Goal: Entertainment & Leisure: Consume media (video, audio)

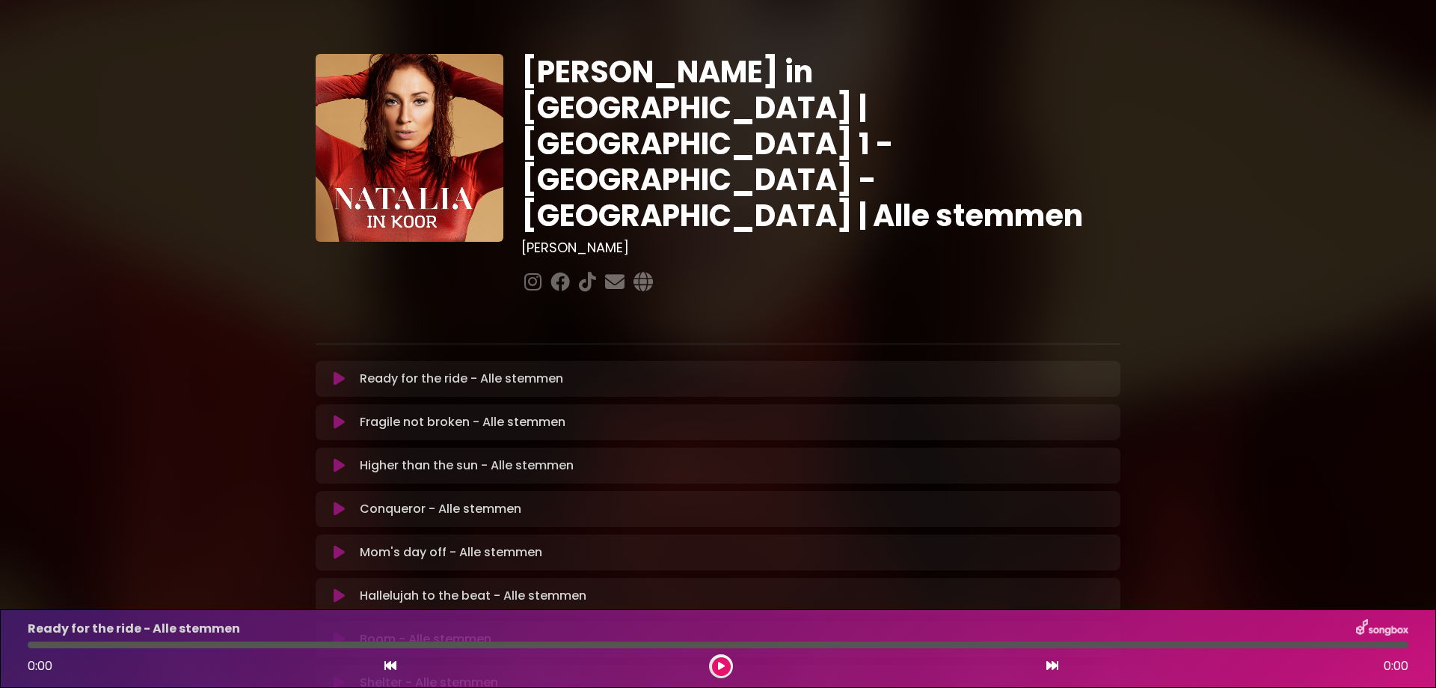
click at [334, 371] on icon at bounding box center [339, 378] width 11 height 15
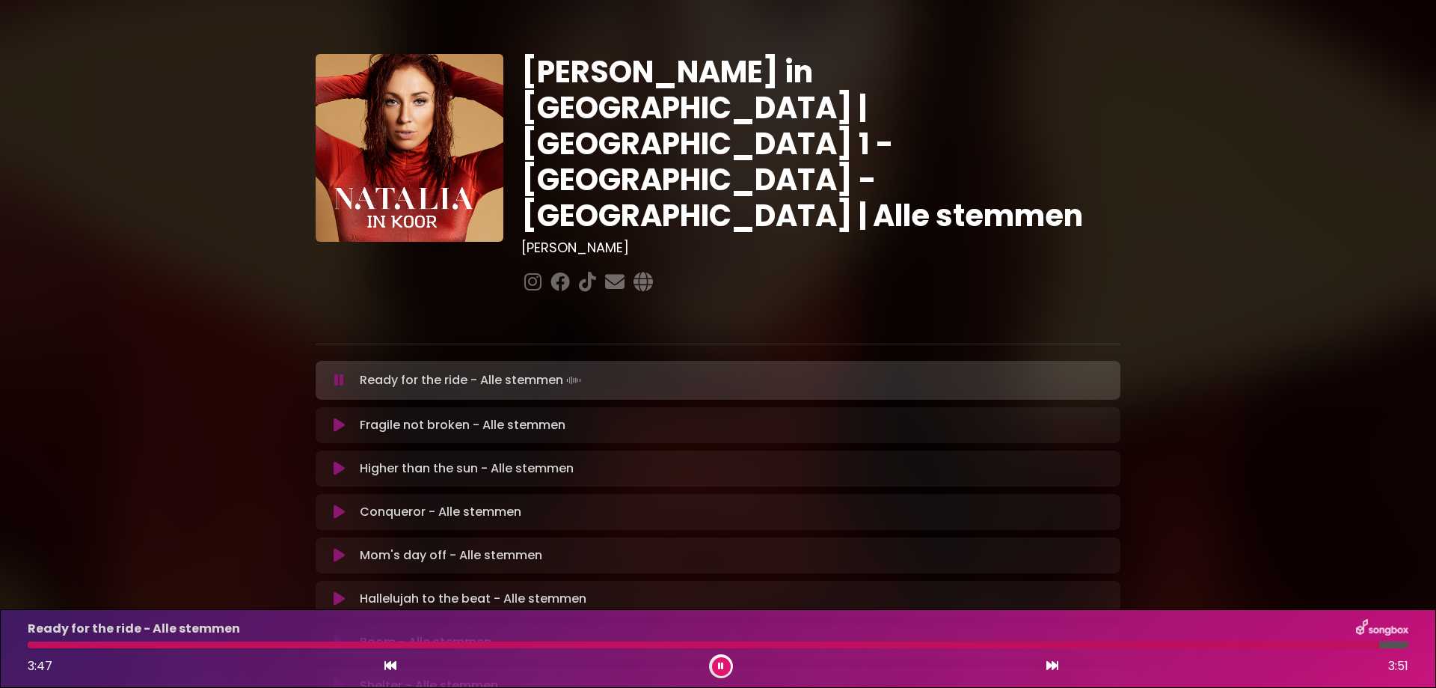
click at [725, 663] on button at bounding box center [721, 666] width 19 height 19
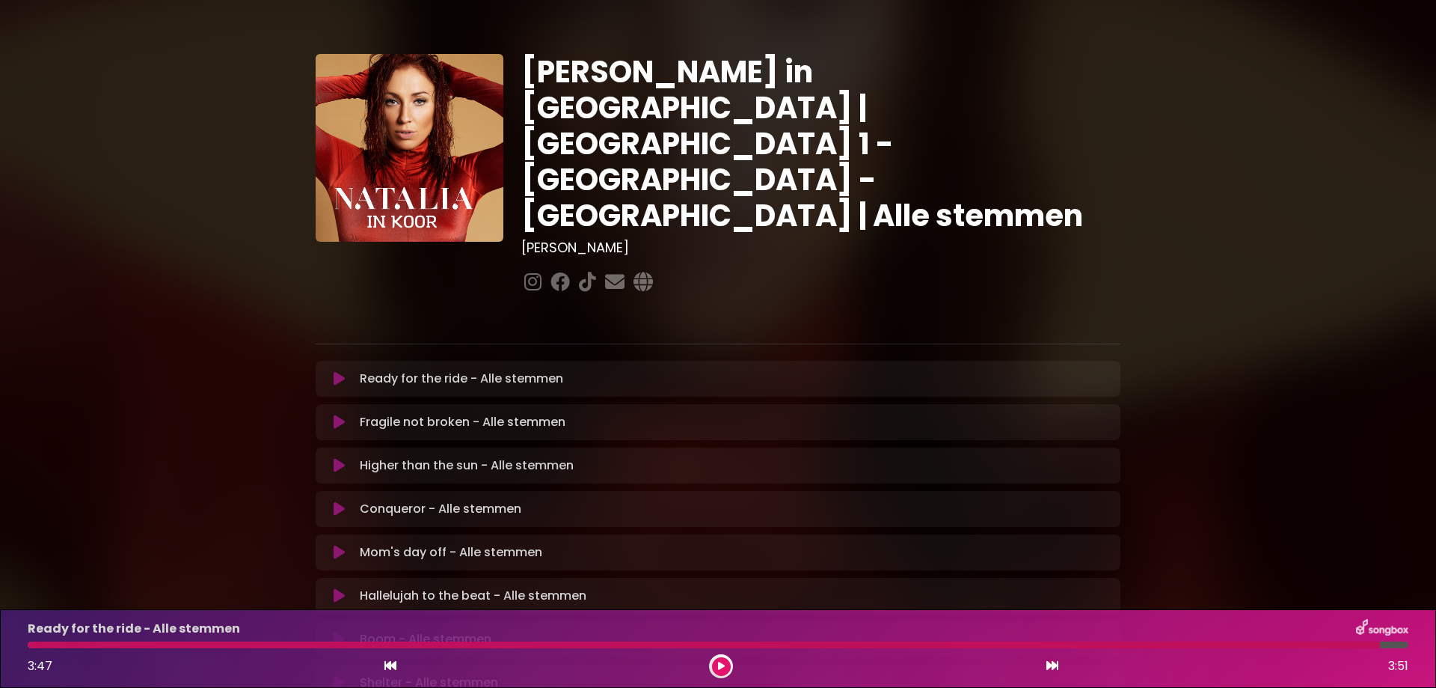
click at [725, 663] on button at bounding box center [721, 666] width 19 height 19
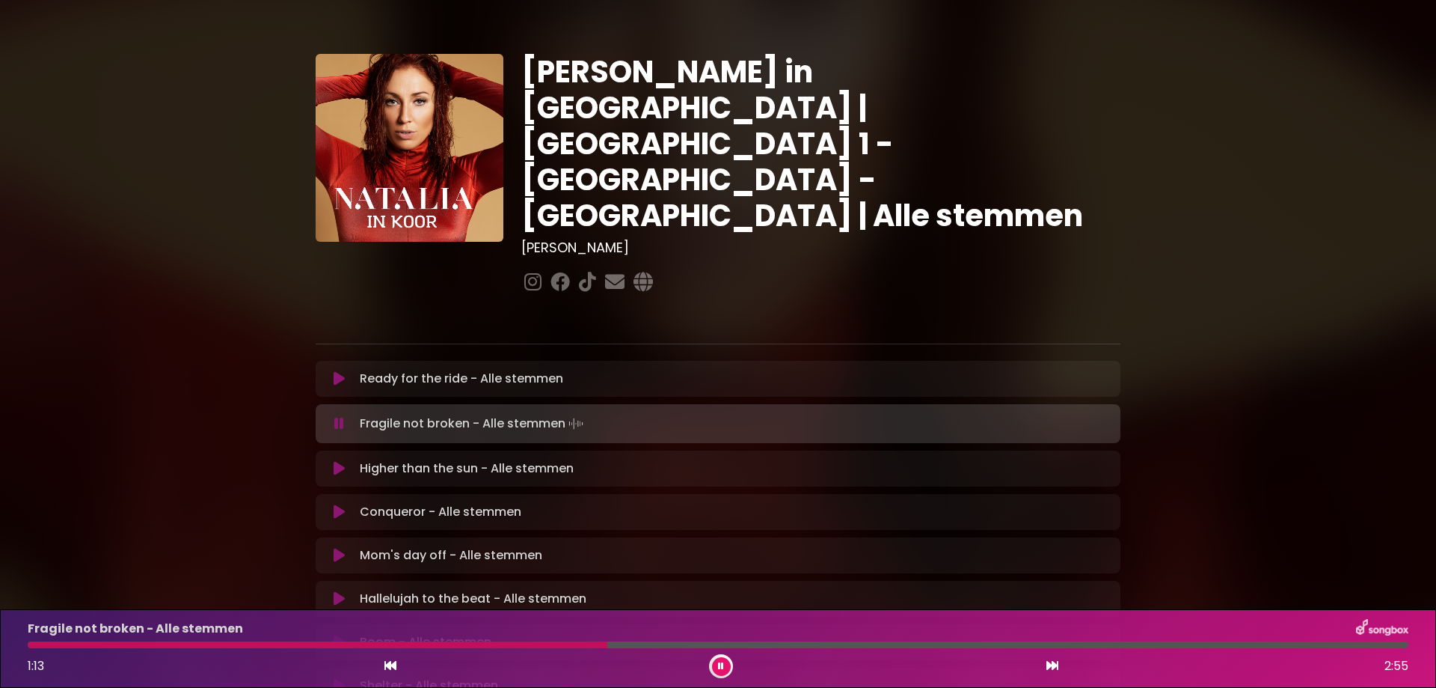
click at [598, 646] on div at bounding box center [318, 644] width 580 height 7
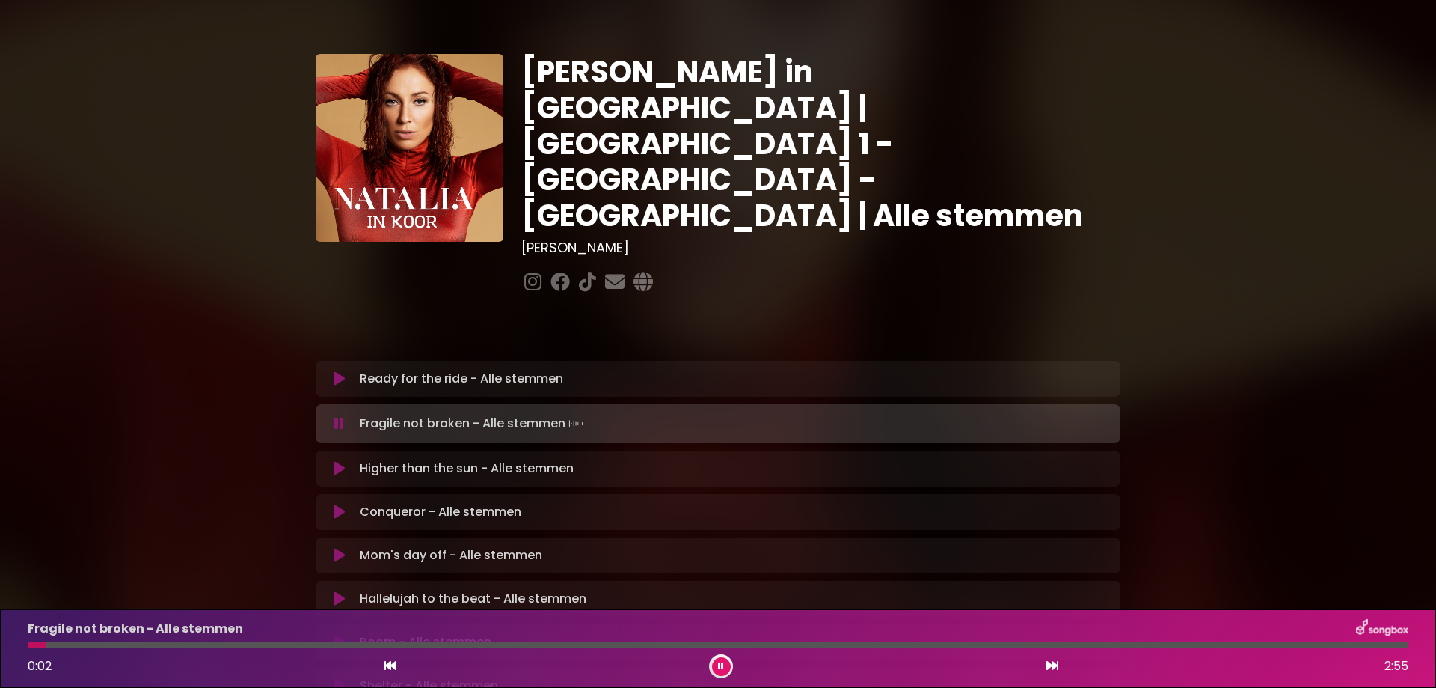
drag, startPoint x: 600, startPoint y: 646, endPoint x: 44, endPoint y: 648, distance: 555.9
click at [44, 648] on div "Fragile not broken - Alle stemmen 0:02 2:55" at bounding box center [718, 648] width 1399 height 59
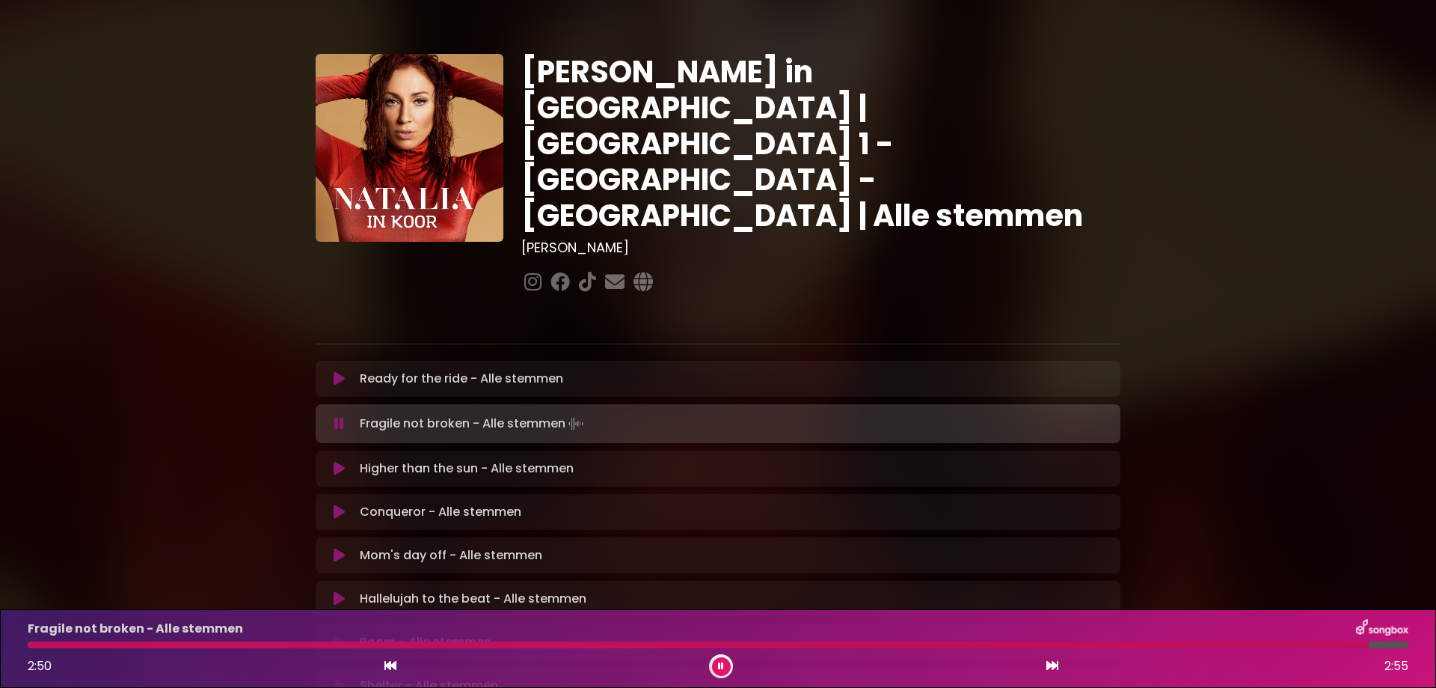
click at [723, 665] on icon at bounding box center [721, 665] width 6 height 9
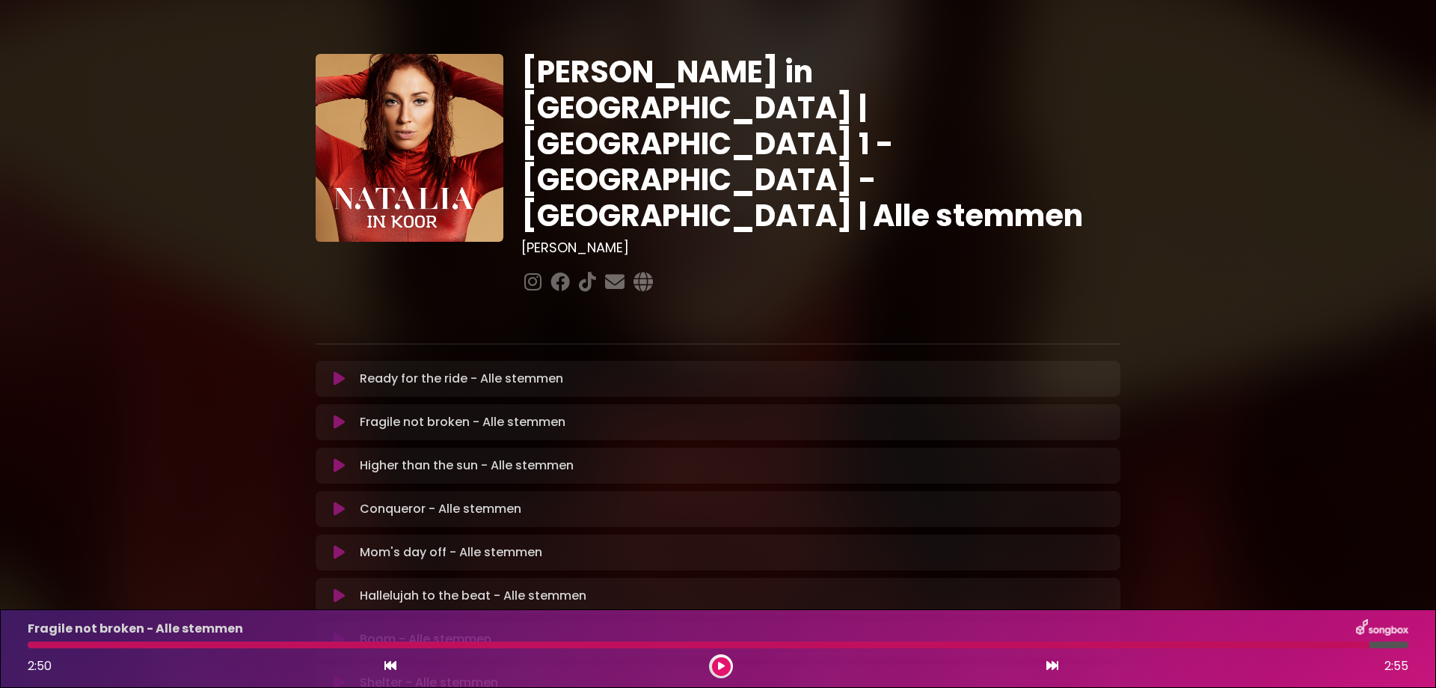
click at [723, 665] on icon at bounding box center [721, 665] width 7 height 9
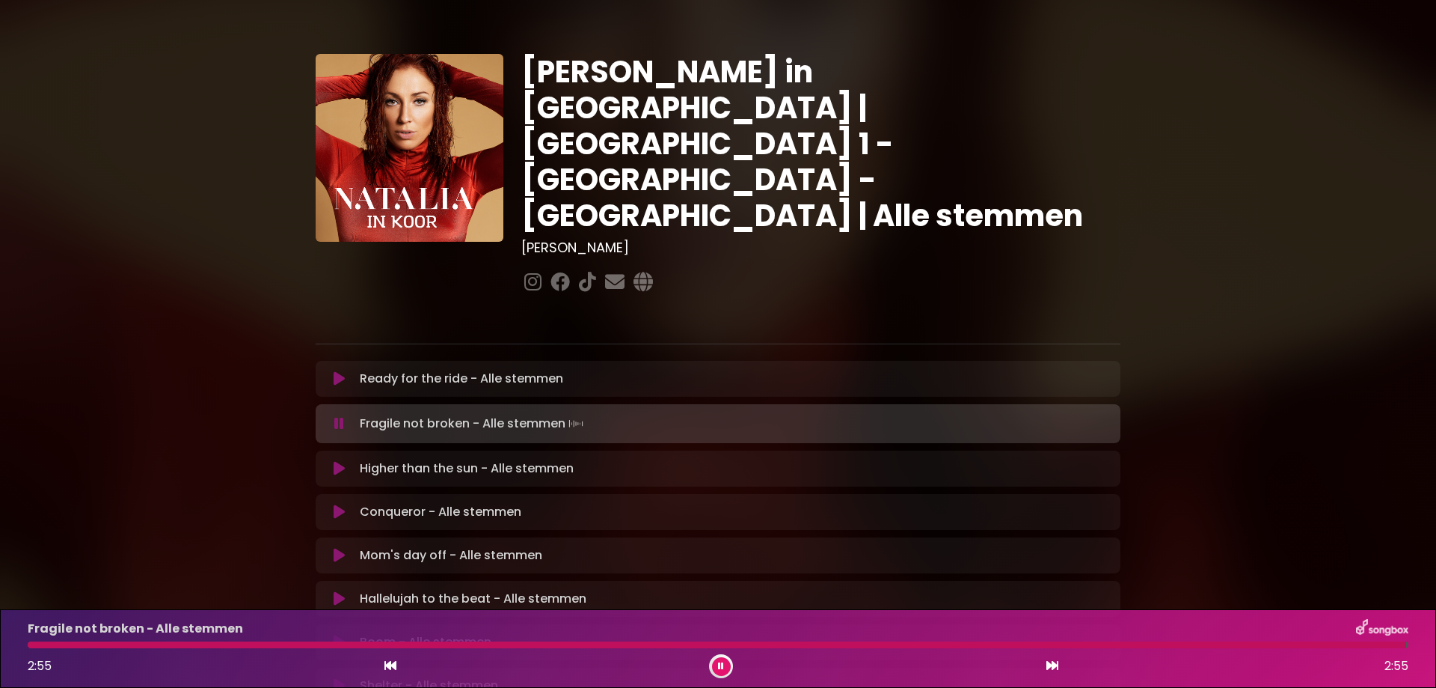
click at [723, 665] on icon at bounding box center [721, 665] width 6 height 9
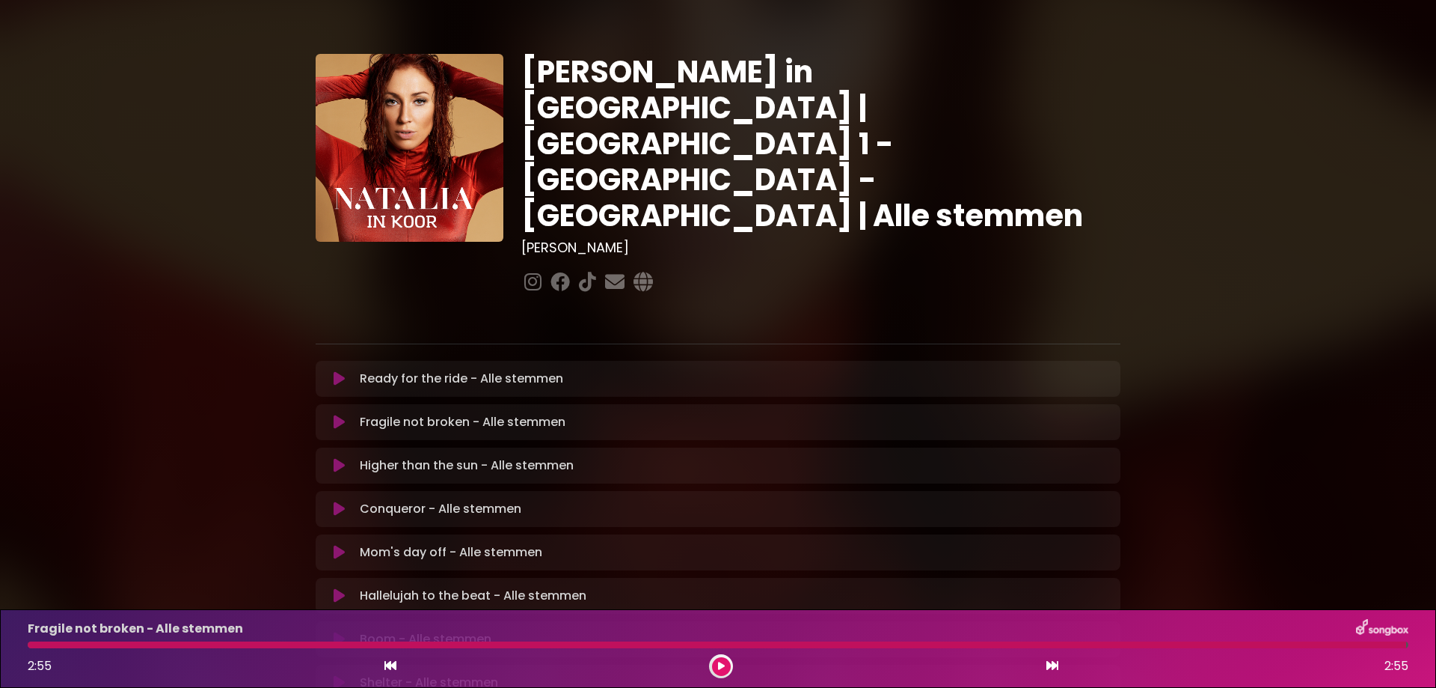
click at [337, 458] on icon at bounding box center [339, 465] width 11 height 15
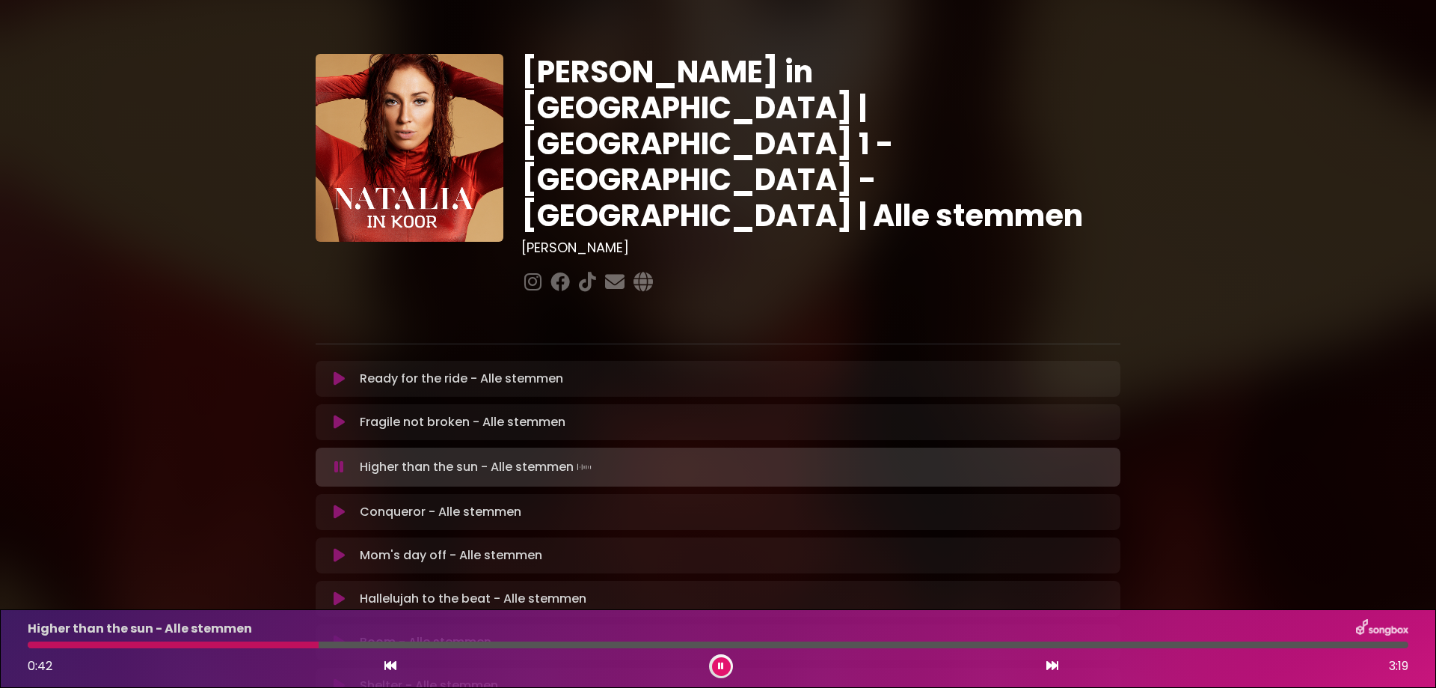
click at [336, 459] on icon at bounding box center [339, 466] width 10 height 15
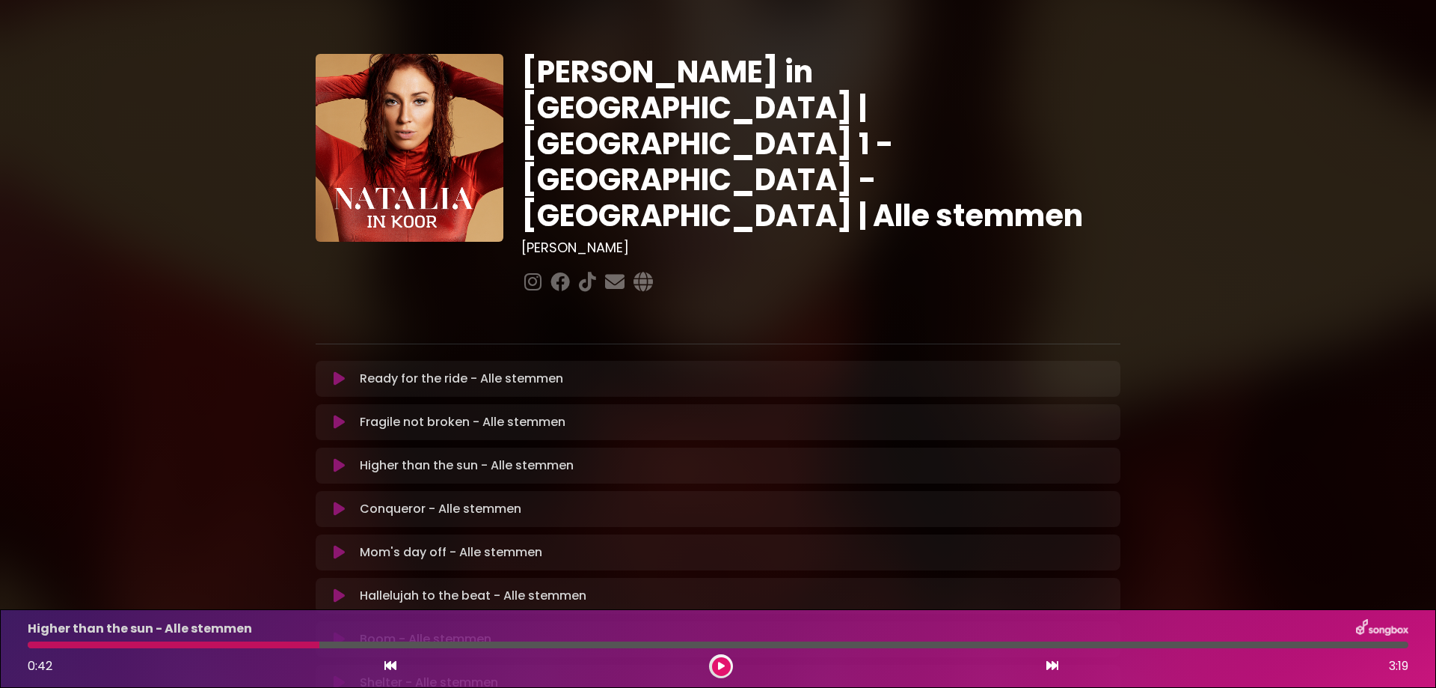
click at [123, 647] on div at bounding box center [174, 644] width 292 height 7
click at [124, 643] on div at bounding box center [174, 644] width 292 height 7
drag, startPoint x: 315, startPoint y: 648, endPoint x: 176, endPoint y: 644, distance: 139.2
click at [176, 644] on div "Higher than the sun - Alle stemmen 0:42 3:19" at bounding box center [718, 648] width 1399 height 59
click at [725, 672] on button at bounding box center [721, 666] width 19 height 19
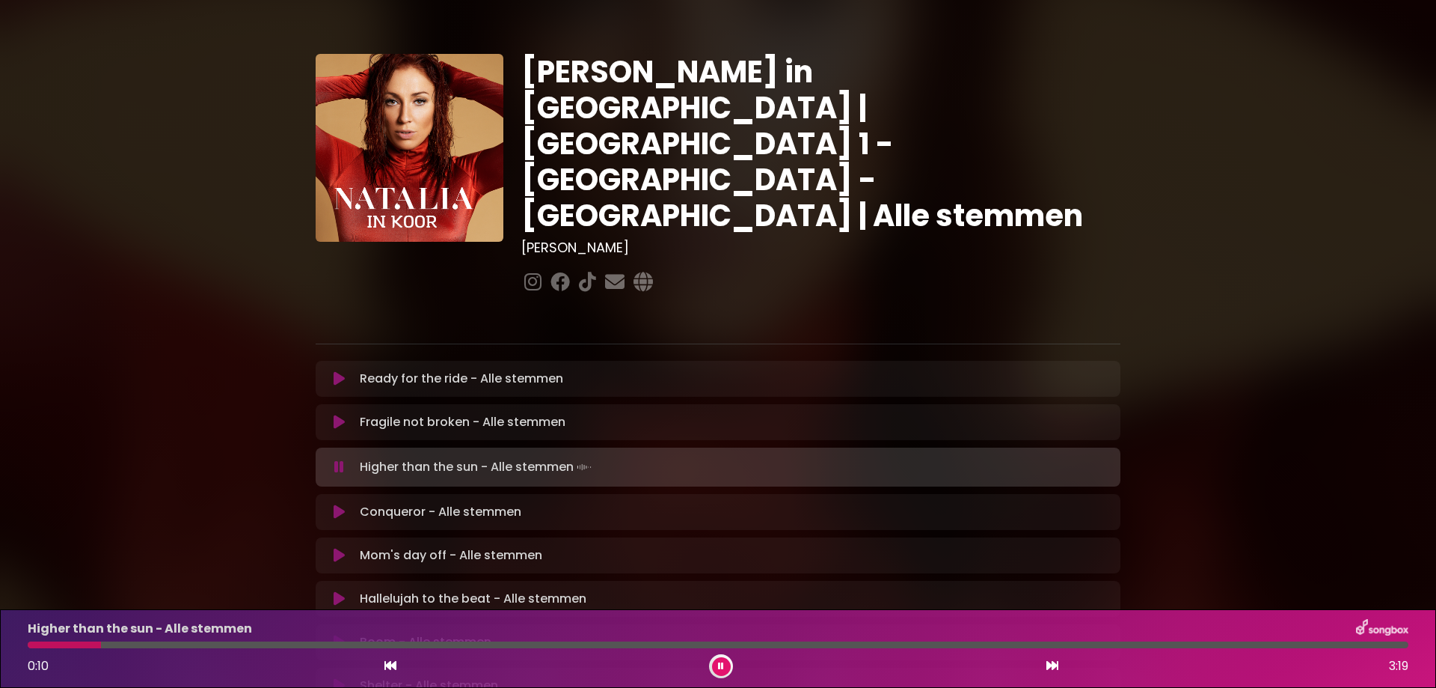
drag, startPoint x: 134, startPoint y: 646, endPoint x: 100, endPoint y: 648, distance: 33.7
click at [100, 648] on div "Higher than the sun - Alle stemmen 0:10 3:19" at bounding box center [718, 648] width 1399 height 59
click at [722, 665] on icon at bounding box center [721, 665] width 6 height 9
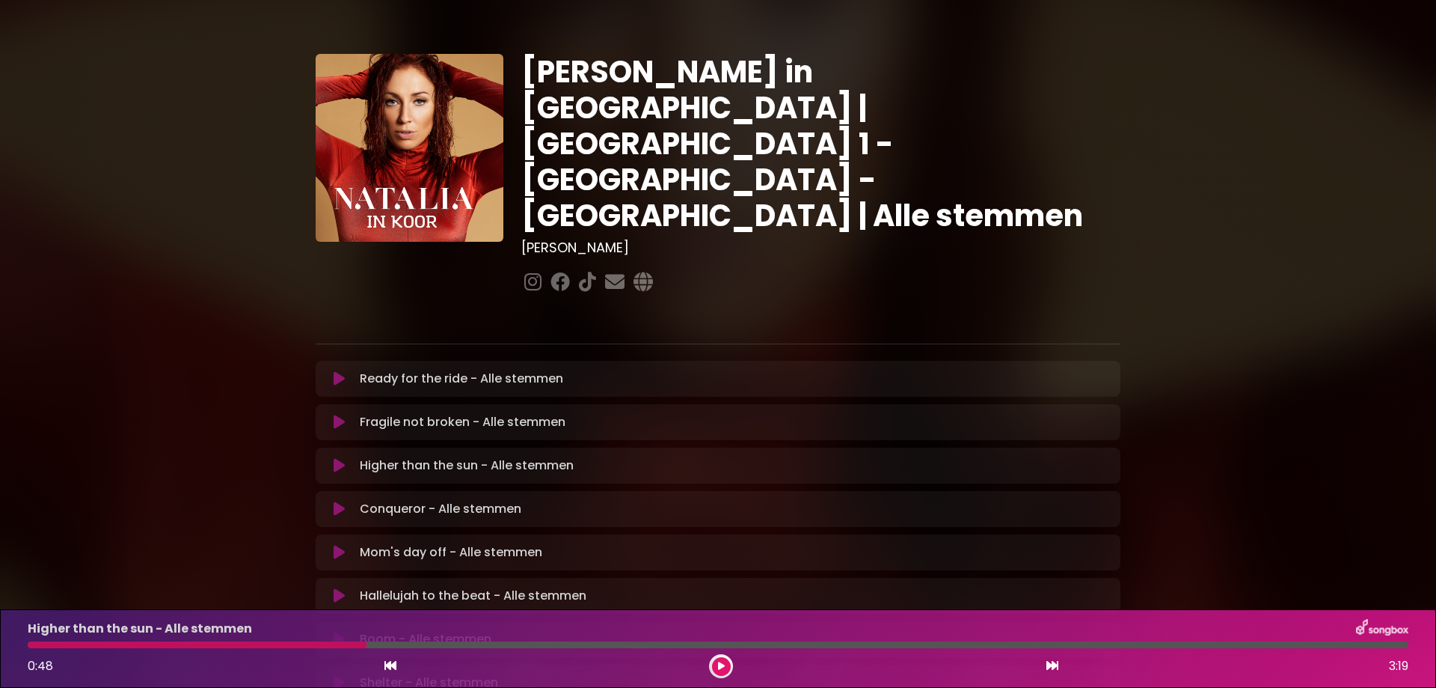
click at [727, 667] on button at bounding box center [721, 666] width 19 height 19
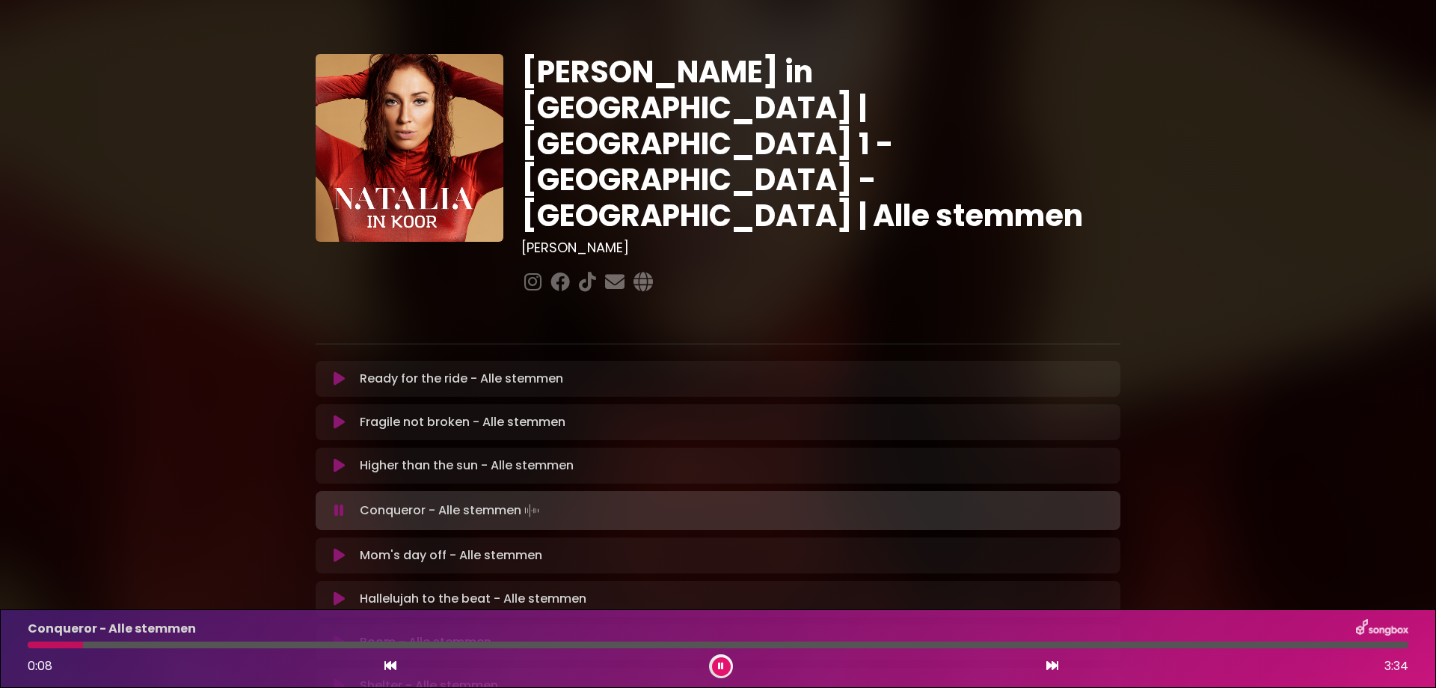
click at [717, 661] on button at bounding box center [721, 666] width 19 height 19
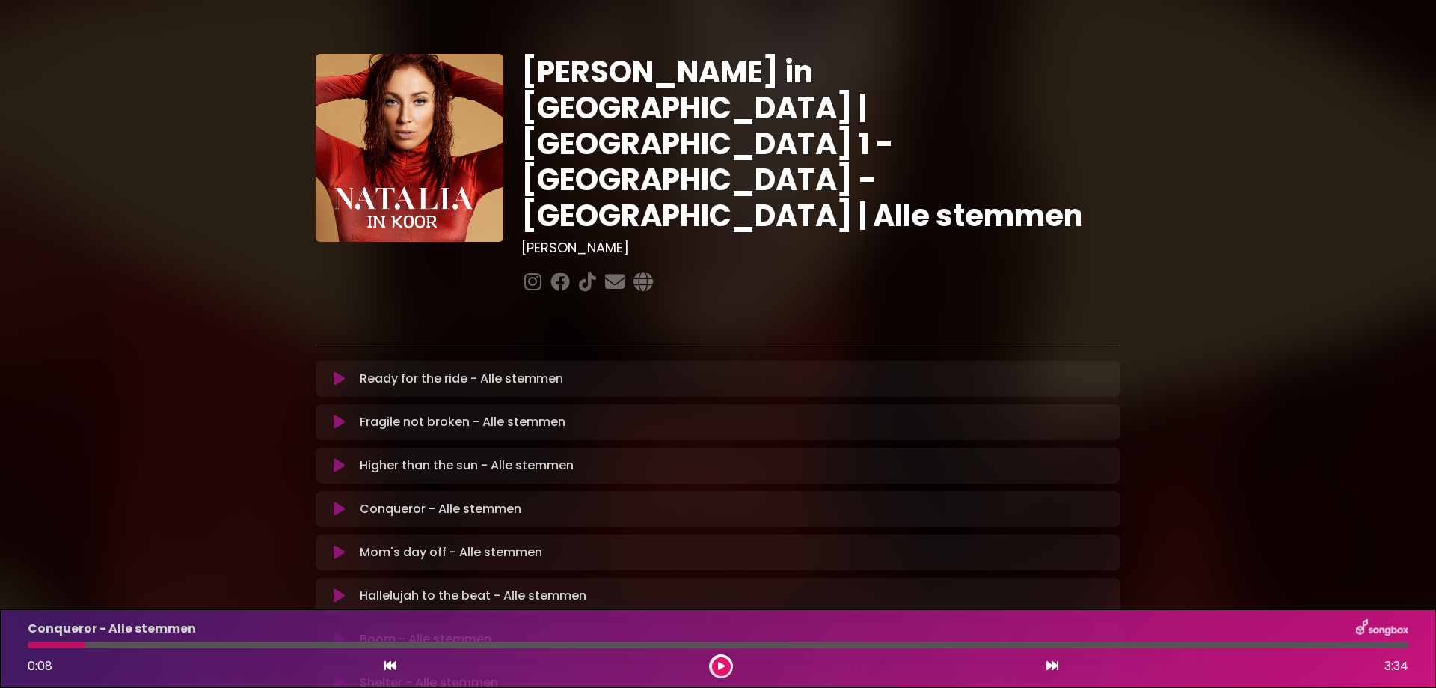
click at [716, 664] on button at bounding box center [721, 666] width 19 height 19
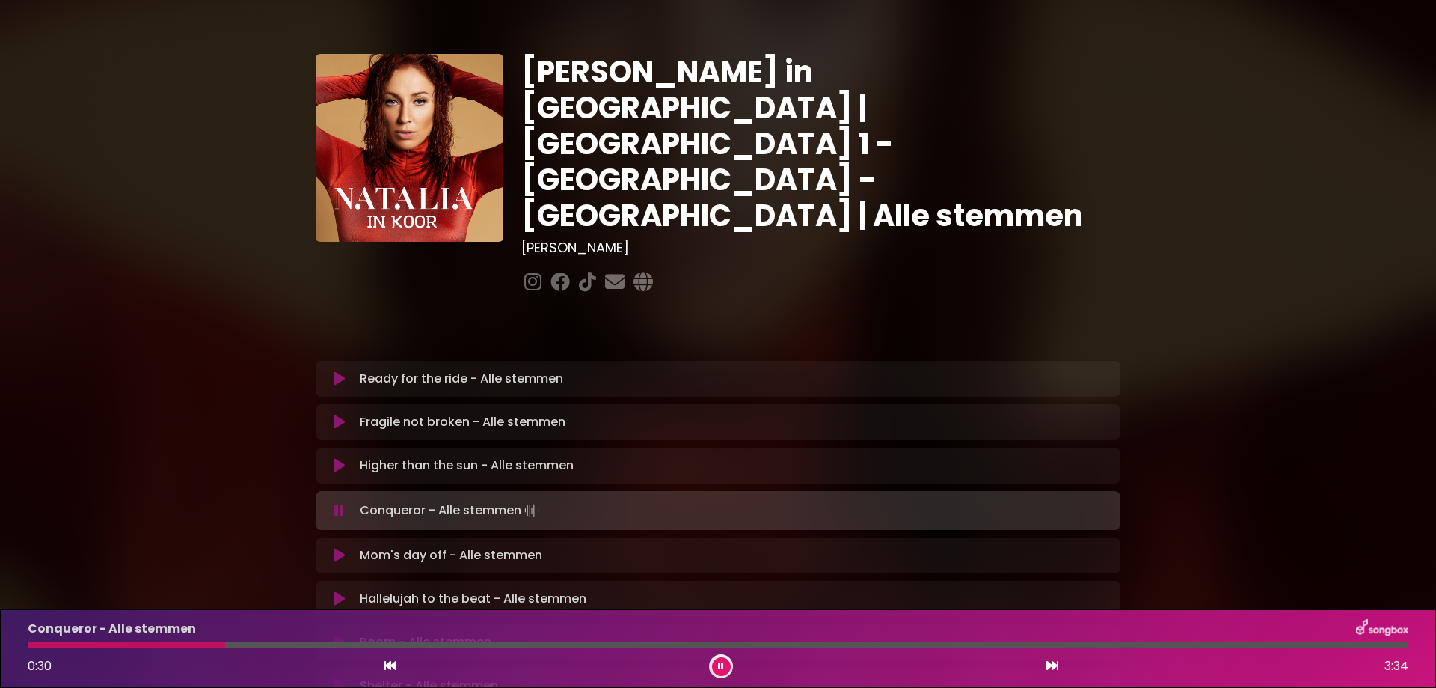
click at [727, 661] on button at bounding box center [721, 666] width 19 height 19
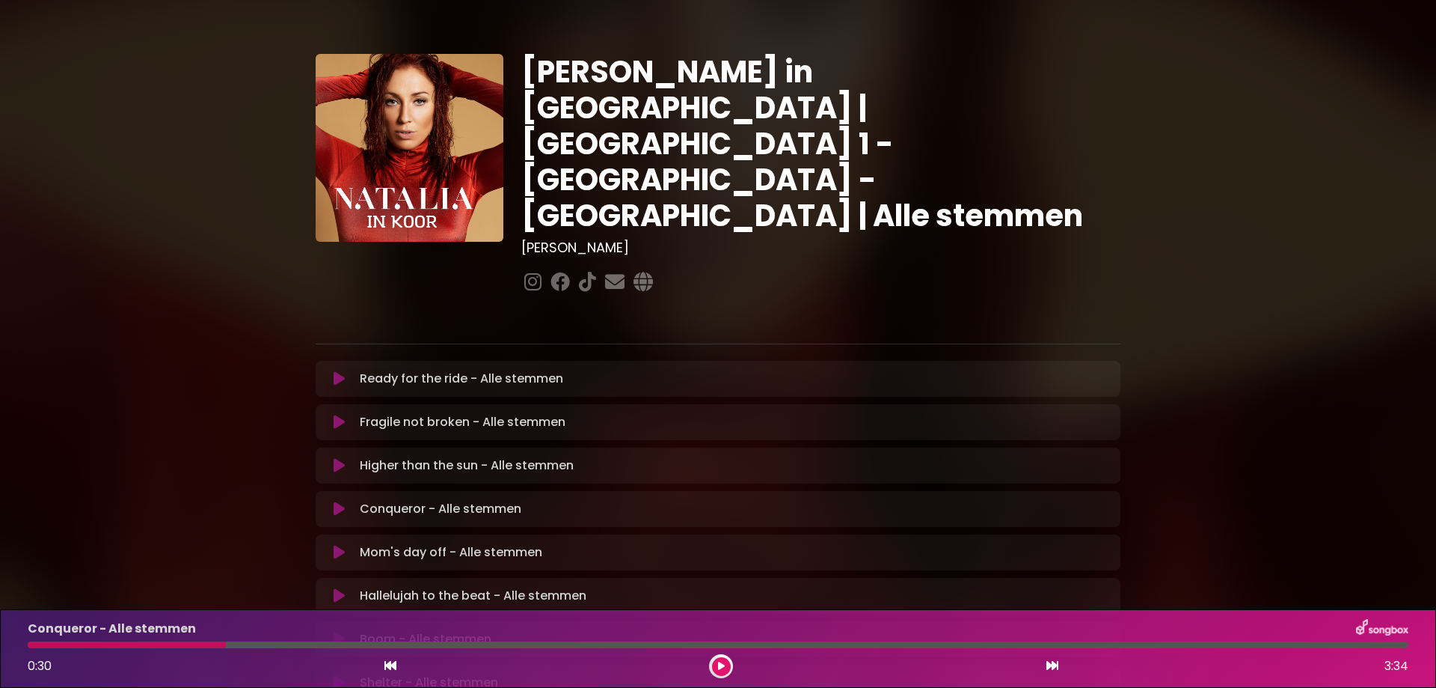
click at [728, 673] on button at bounding box center [721, 666] width 19 height 19
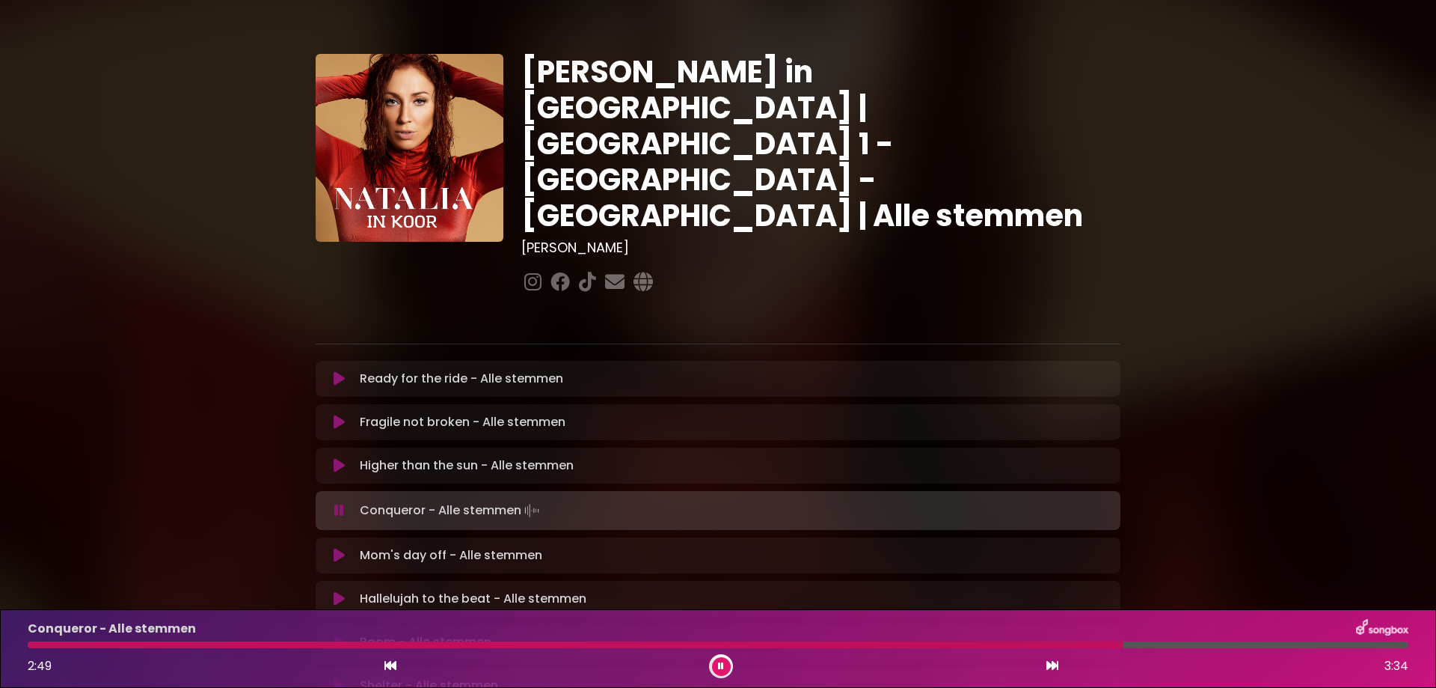
click at [950, 640] on div "Conqueror - Alle stemmen 2:49 3:34" at bounding box center [718, 648] width 1399 height 59
click at [947, 644] on div at bounding box center [578, 644] width 1101 height 7
click at [727, 664] on button at bounding box center [721, 666] width 19 height 19
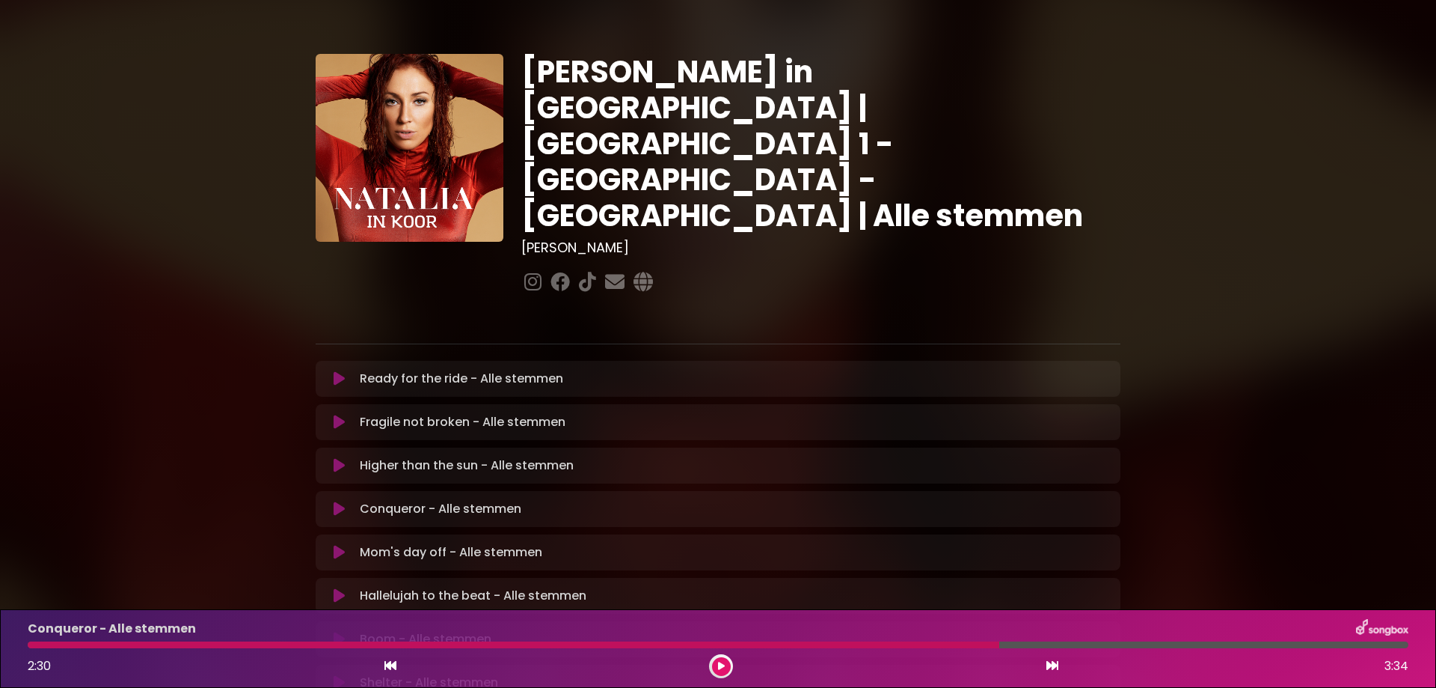
click at [667, 647] on div at bounding box center [514, 644] width 972 height 7
click at [586, 640] on div "Conqueror - Alle stemmen 2:30 3:34" at bounding box center [718, 648] width 1399 height 59
click at [586, 641] on div at bounding box center [514, 644] width 972 height 7
drag, startPoint x: 976, startPoint y: 645, endPoint x: 710, endPoint y: 652, distance: 265.7
click at [710, 652] on div "Conqueror - Alle stemmen 2:30 3:34" at bounding box center [718, 648] width 1399 height 59
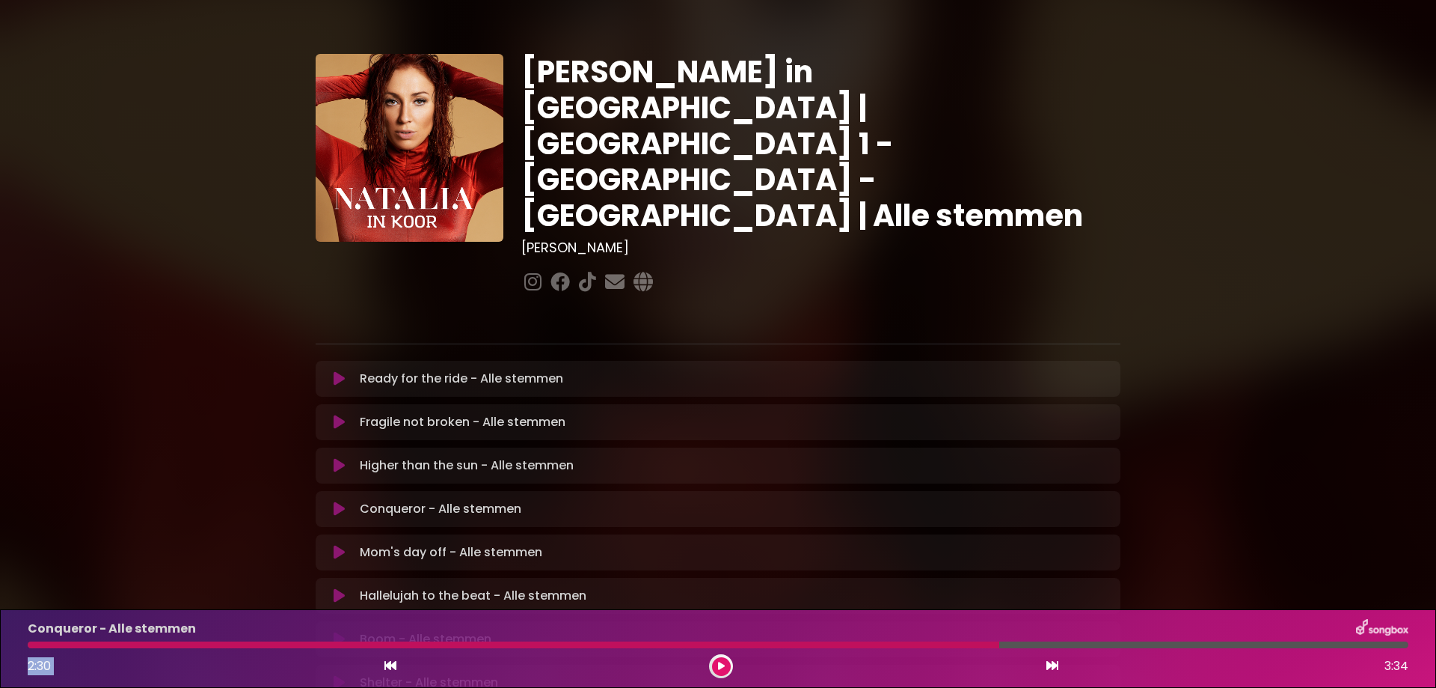
click at [703, 643] on div at bounding box center [514, 644] width 972 height 7
click at [726, 671] on button at bounding box center [721, 666] width 19 height 19
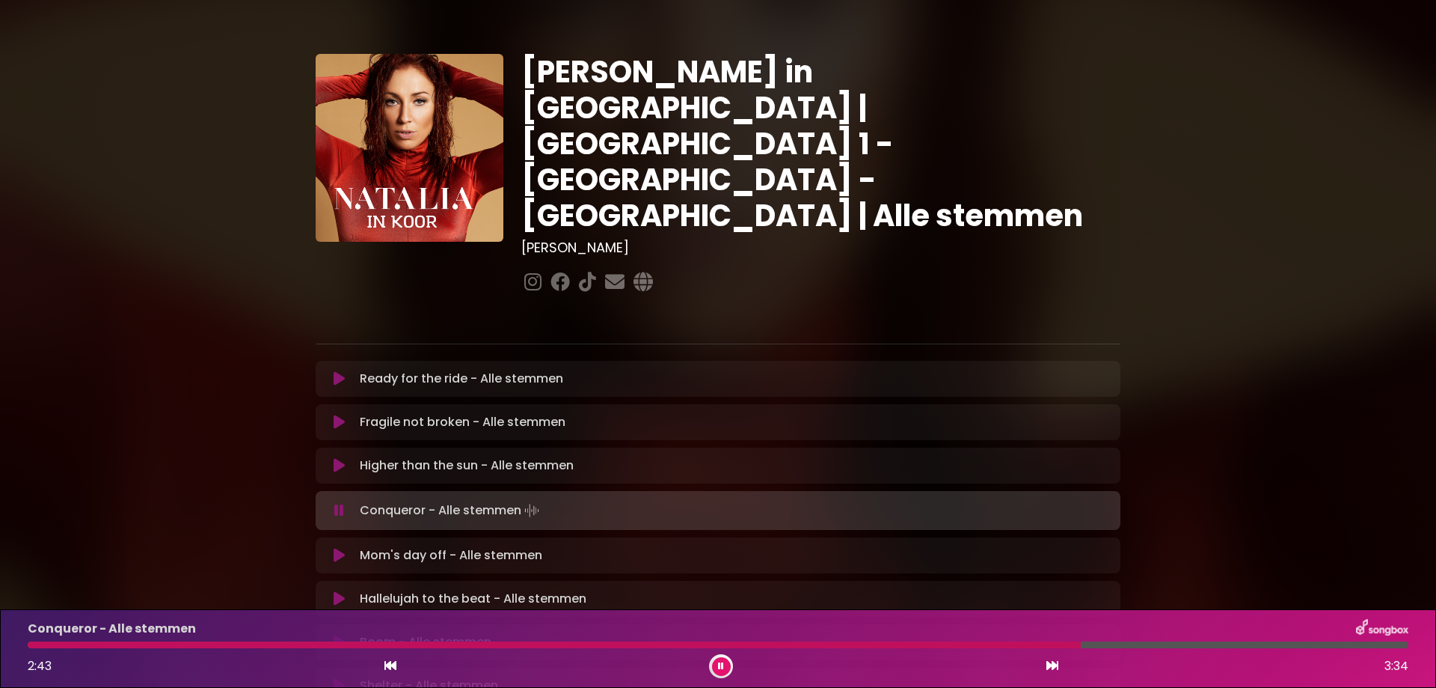
click at [723, 665] on icon at bounding box center [721, 665] width 6 height 9
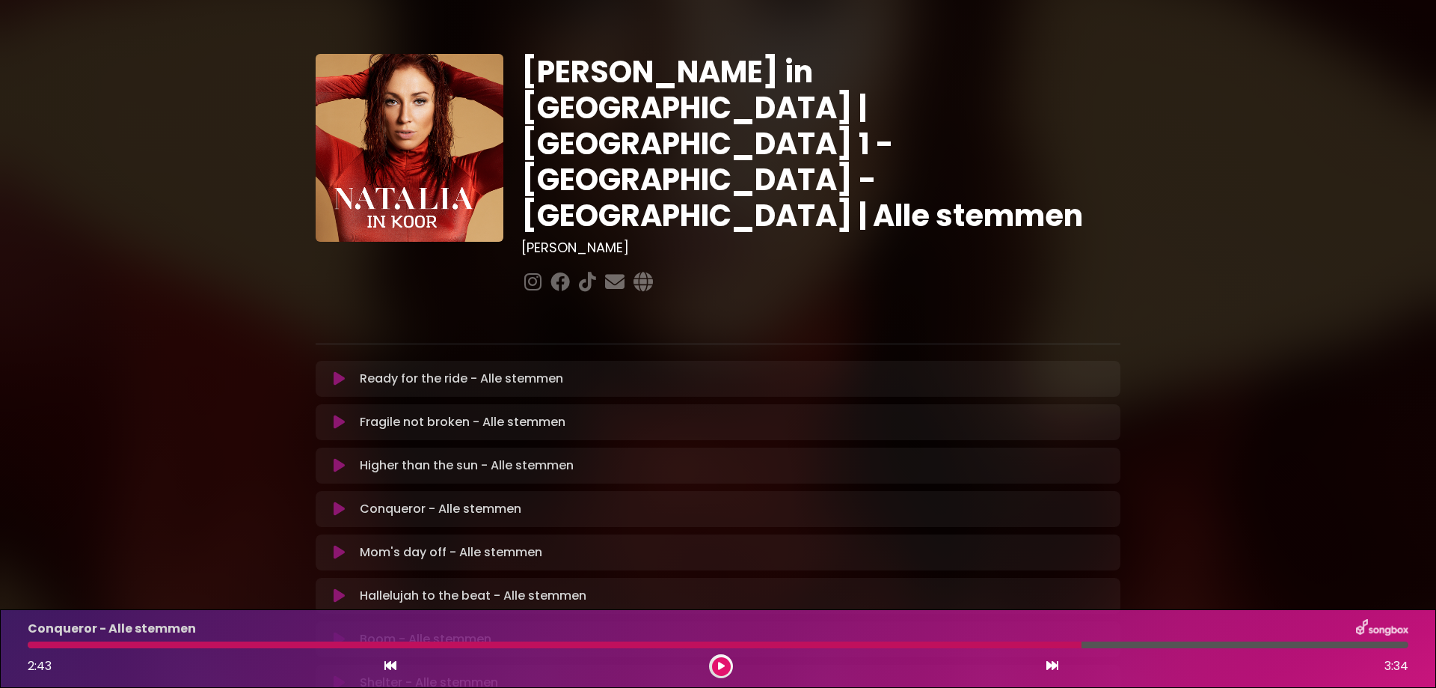
click at [723, 664] on icon at bounding box center [721, 665] width 7 height 9
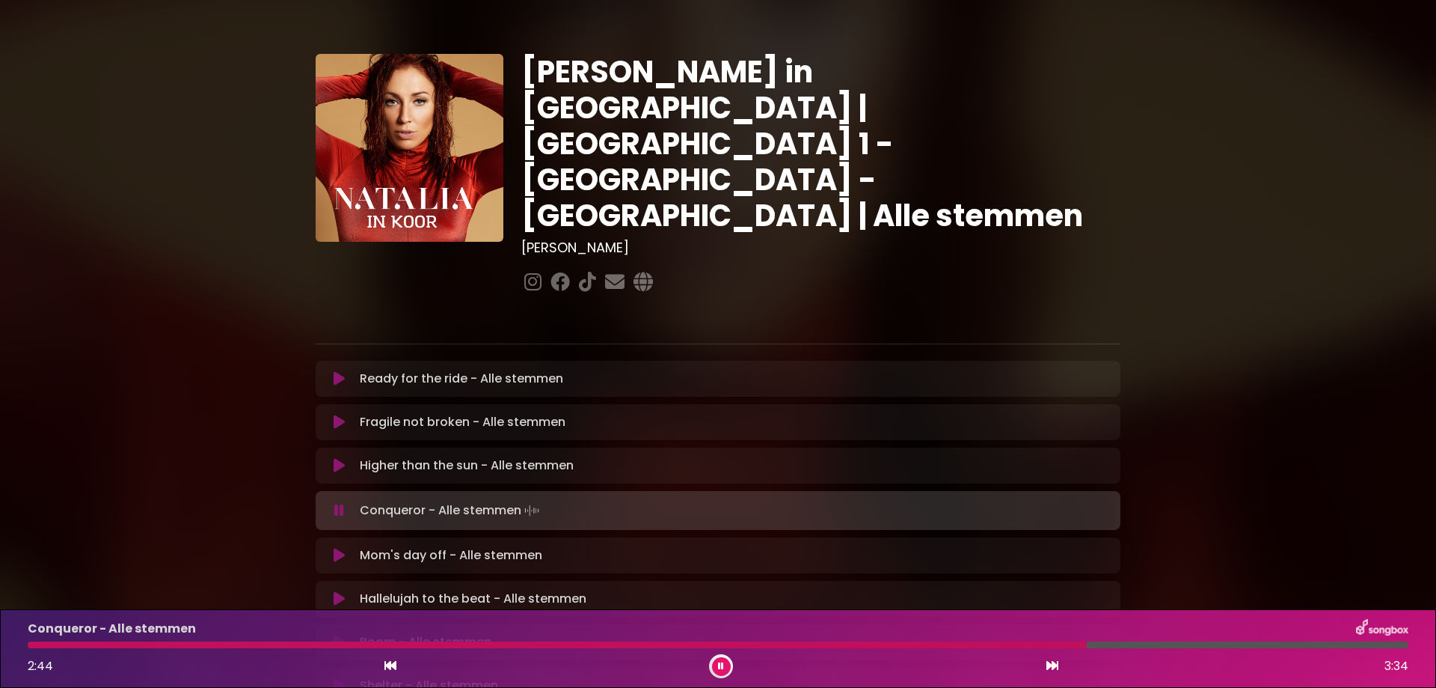
click at [957, 645] on div at bounding box center [557, 644] width 1059 height 7
click at [818, 644] on div at bounding box center [497, 644] width 939 height 7
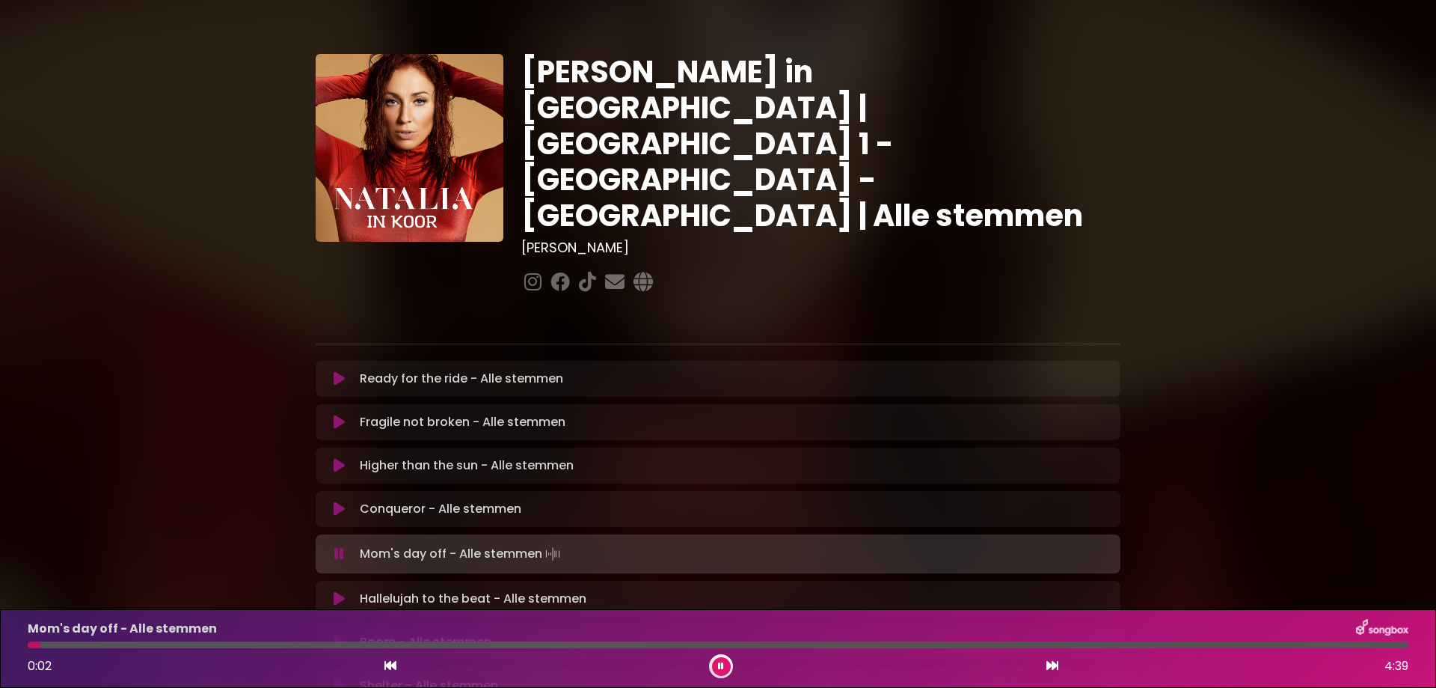
click at [716, 670] on button at bounding box center [721, 666] width 19 height 19
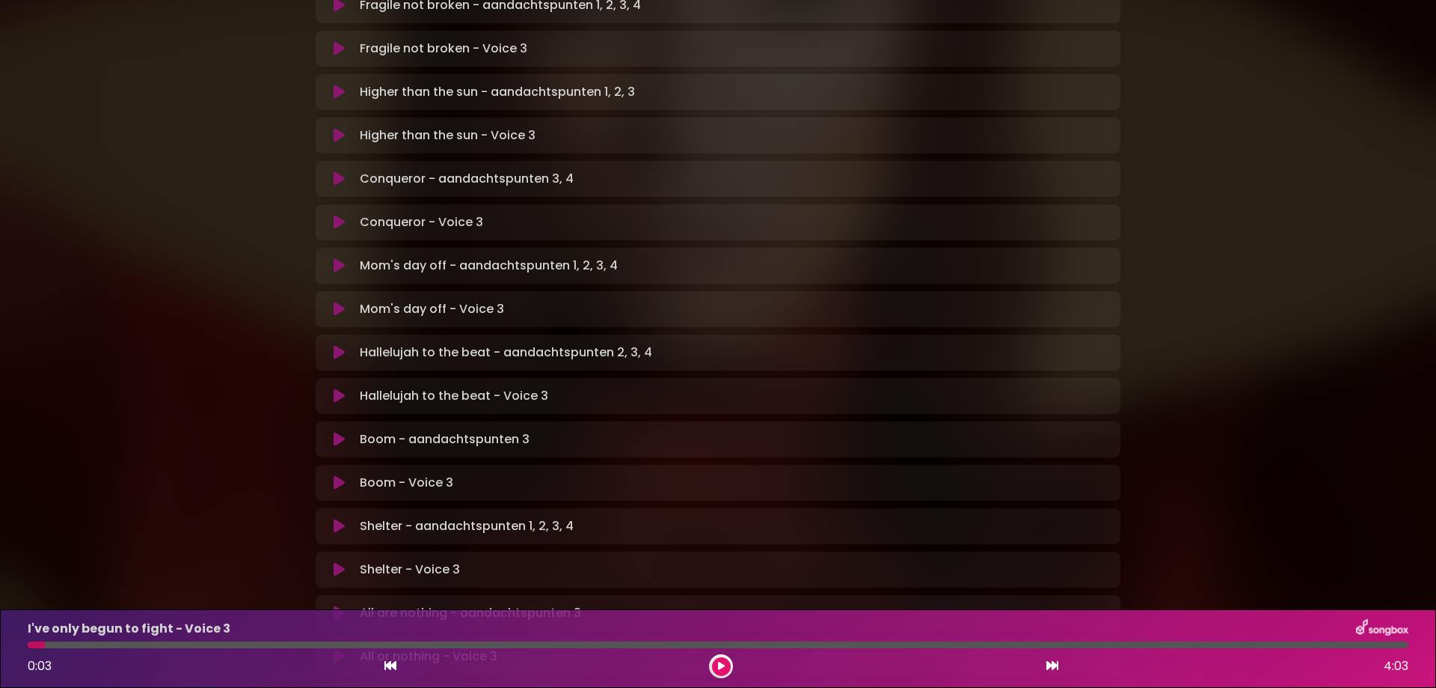
scroll to position [429, 0]
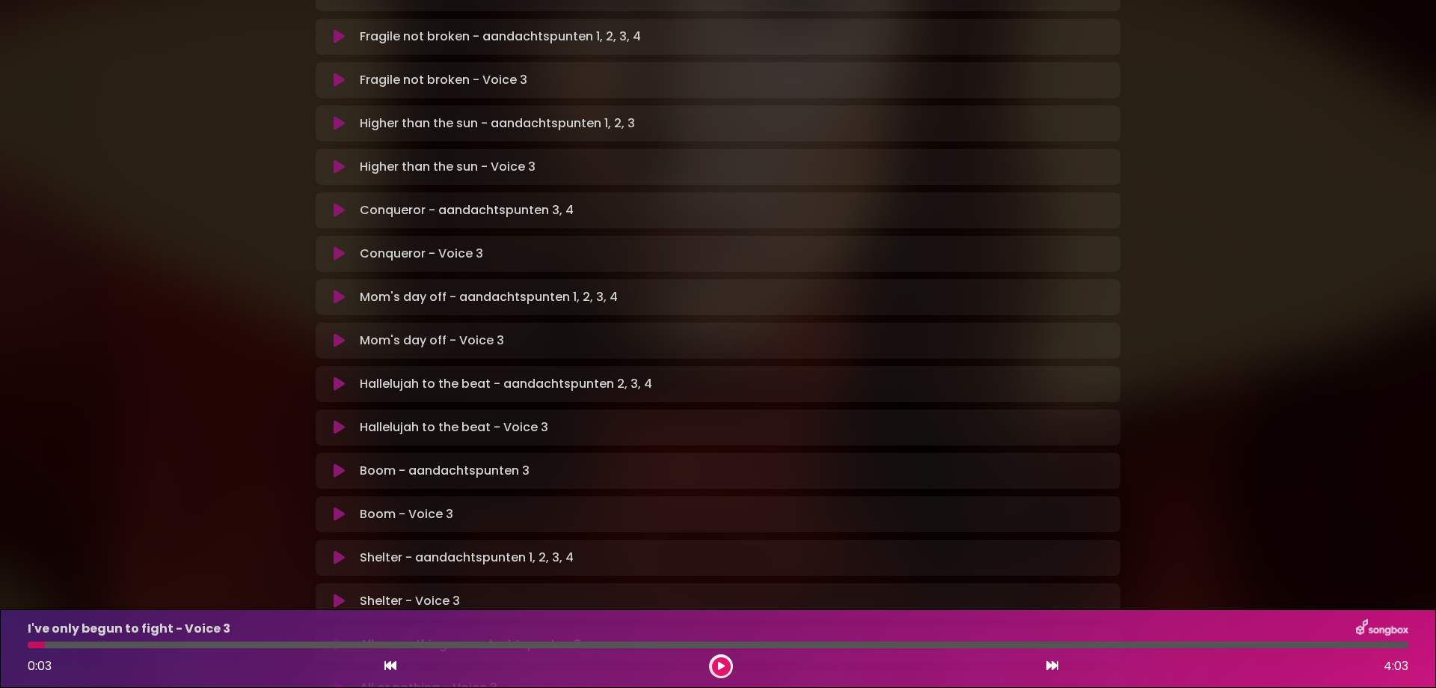
click at [337, 159] on icon at bounding box center [339, 166] width 11 height 15
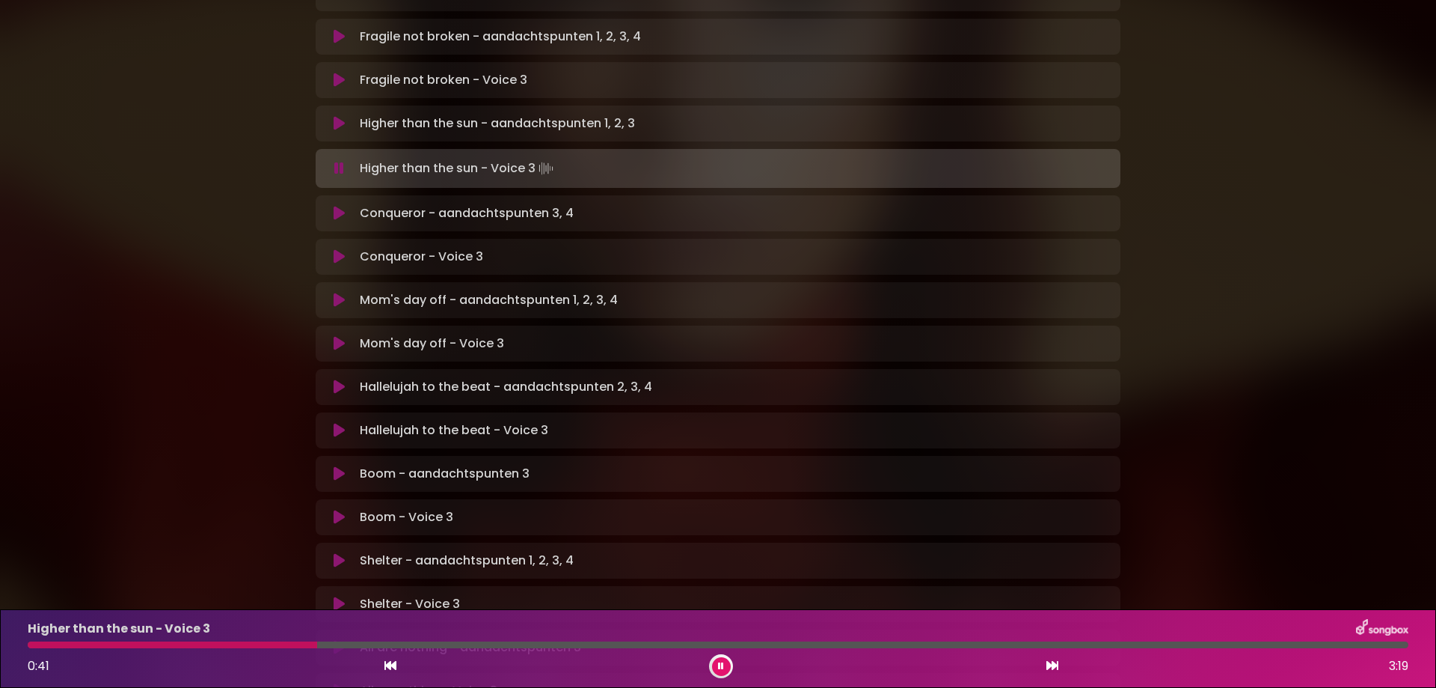
click at [725, 663] on button at bounding box center [721, 666] width 19 height 19
